Goal: Task Accomplishment & Management: Manage account settings

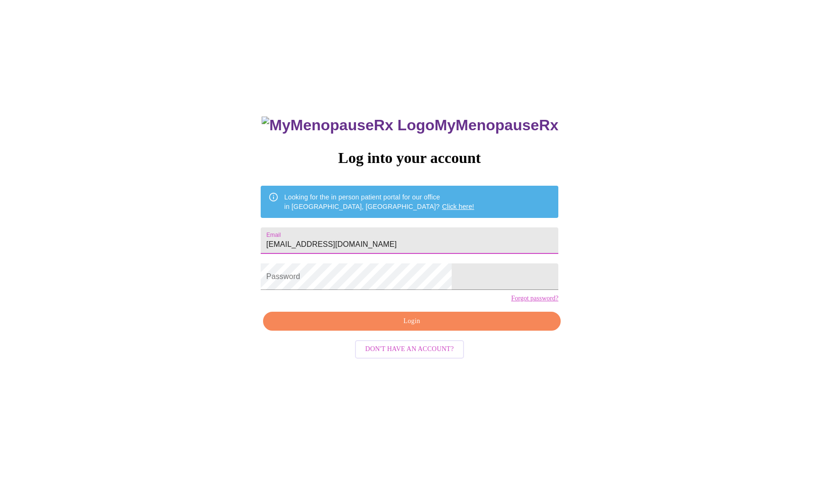
type input "[EMAIL_ADDRESS][DOMAIN_NAME]"
click at [417, 328] on span "Login" at bounding box center [412, 322] width 276 height 12
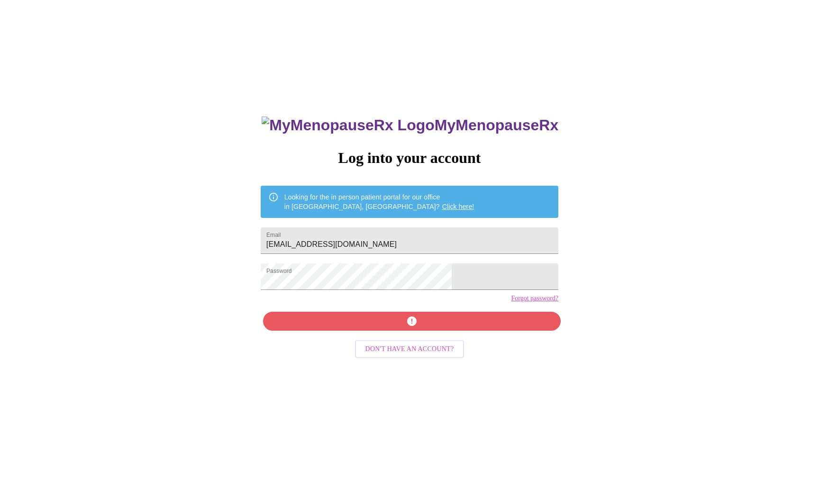
click at [511, 302] on link "Forgot password?" at bounding box center [534, 299] width 47 height 8
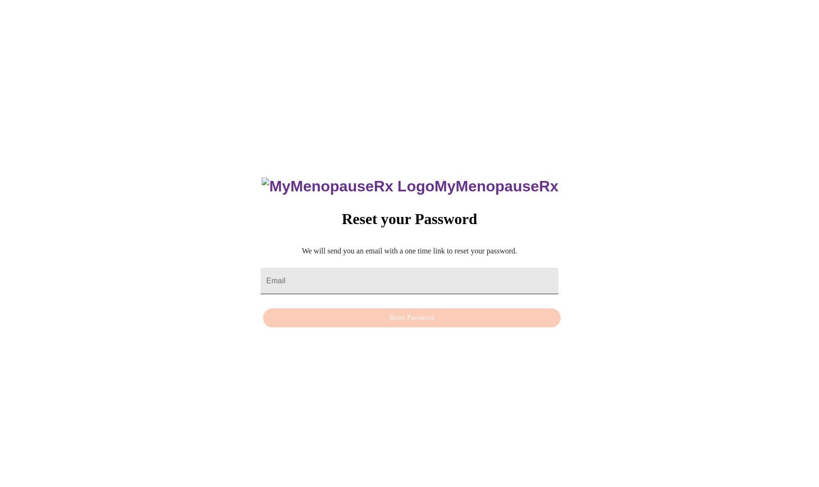
click at [353, 275] on input "Email" at bounding box center [410, 281] width 298 height 27
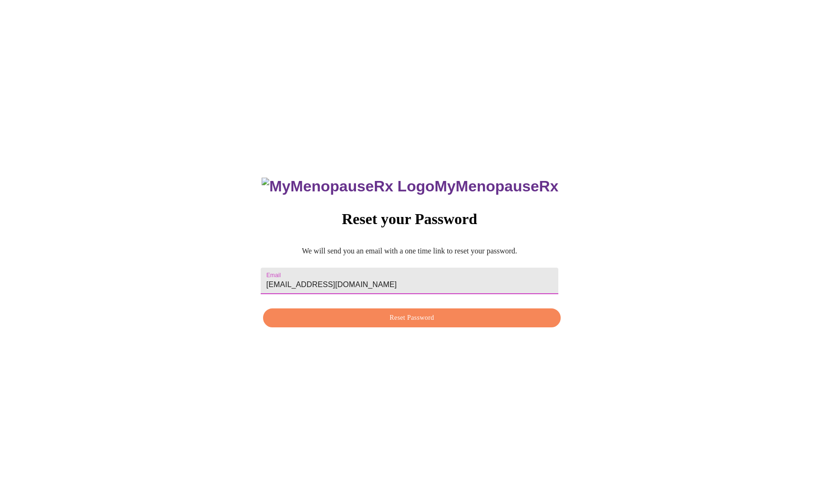
type input "[EMAIL_ADDRESS][DOMAIN_NAME]"
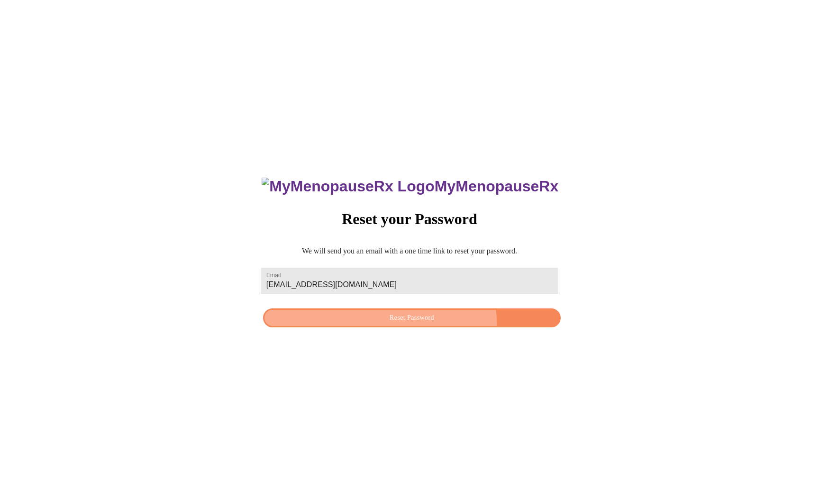
click at [396, 324] on span "Reset Password" at bounding box center [412, 318] width 276 height 12
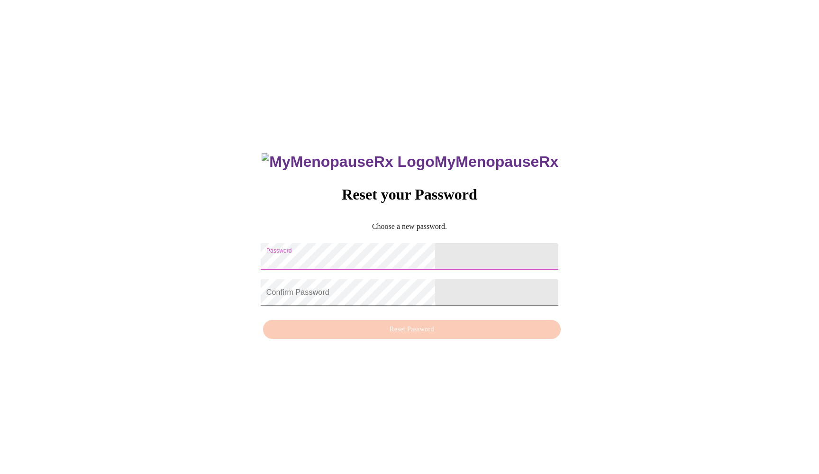
scroll to position [4, 0]
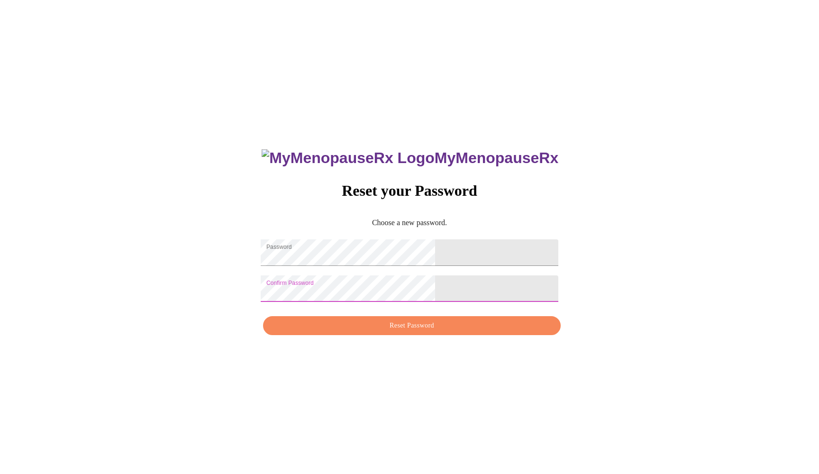
click at [400, 336] on button "Reset Password" at bounding box center [412, 325] width 298 height 19
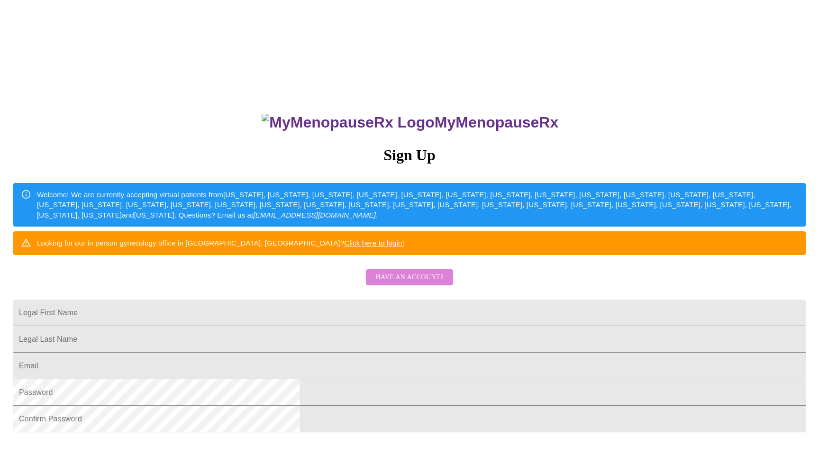
click at [416, 283] on span "Have an account?" at bounding box center [409, 278] width 68 height 12
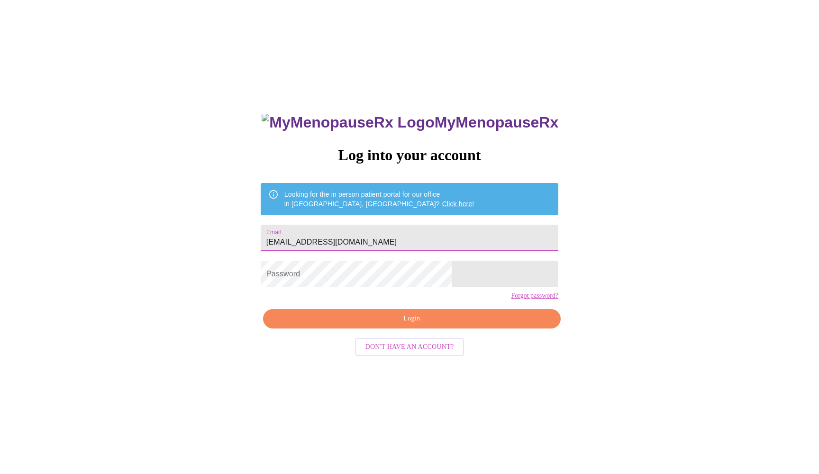
type input "[EMAIL_ADDRESS][DOMAIN_NAME]"
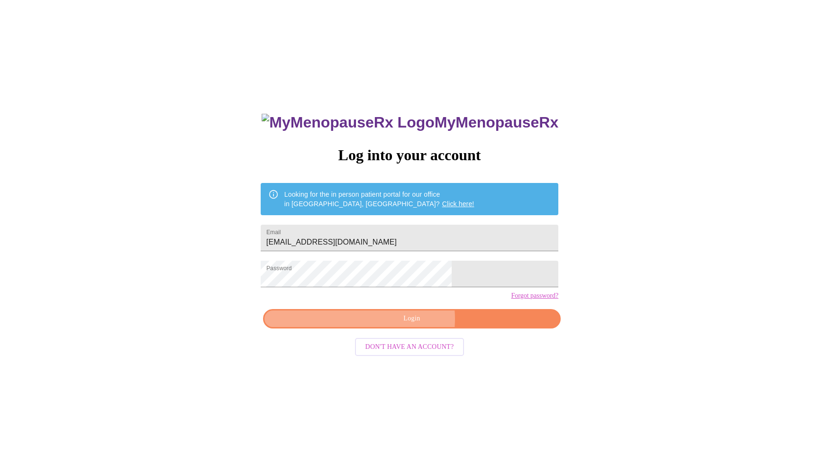
click at [412, 325] on span "Login" at bounding box center [412, 319] width 276 height 12
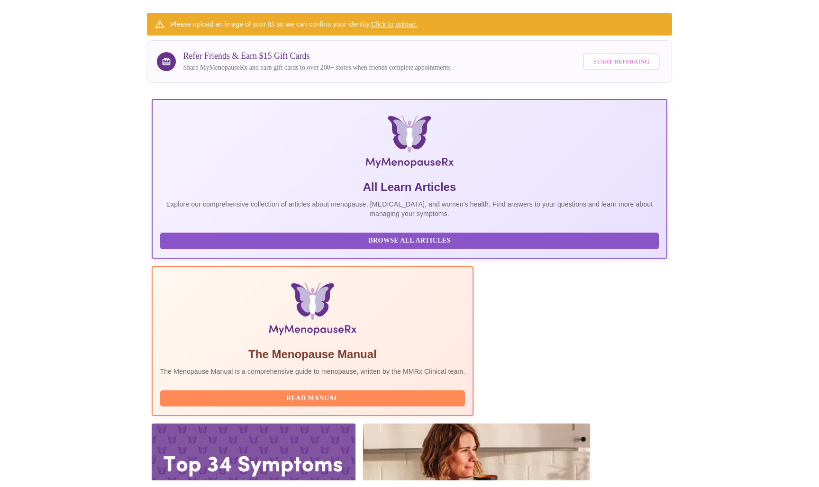
scroll to position [107, 0]
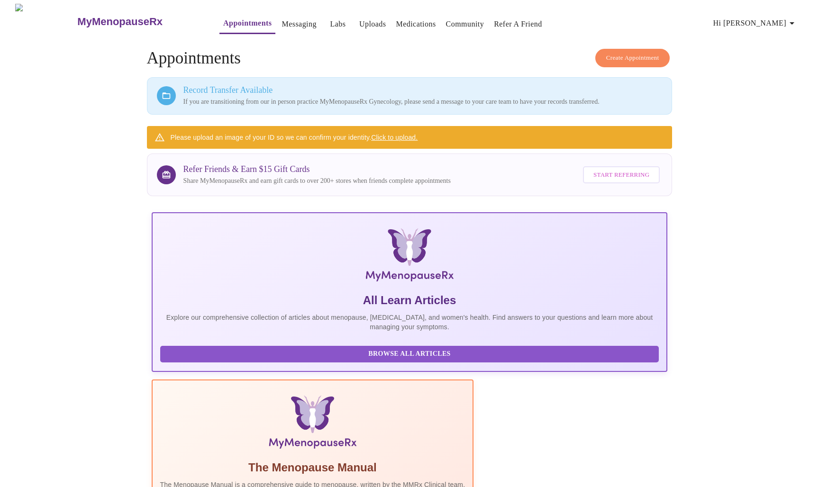
scroll to position [0, 0]
click at [772, 19] on span "Hi Robin" at bounding box center [755, 23] width 84 height 13
click at [776, 69] on li "Log out" at bounding box center [781, 71] width 44 height 17
